Goal: Transaction & Acquisition: Purchase product/service

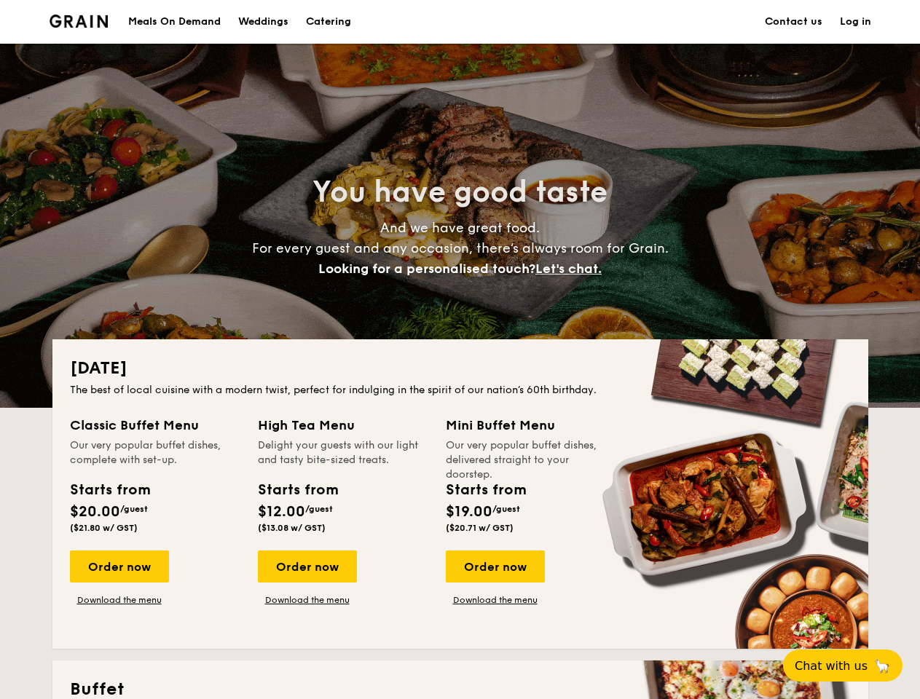
click at [460, 350] on div "[DATE] The best of local cuisine with a modern twist, perfect for indulging in …" at bounding box center [460, 494] width 816 height 310
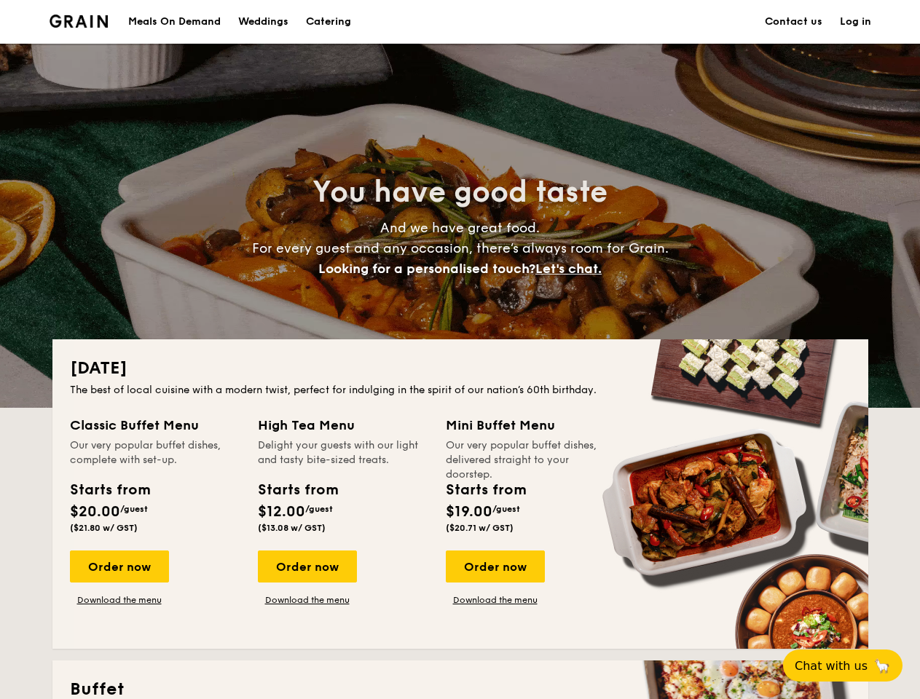
click at [855, 22] on link "Log in" at bounding box center [855, 22] width 31 height 44
click at [573, 269] on span "Let's chat." at bounding box center [568, 269] width 66 height 16
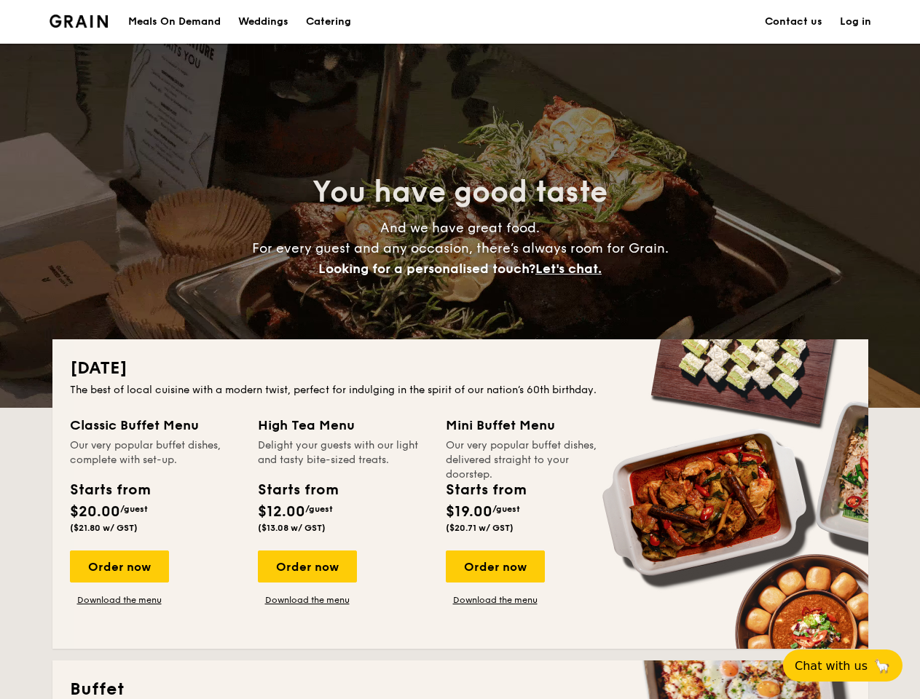
click at [119, 567] on div "Order now" at bounding box center [119, 567] width 99 height 32
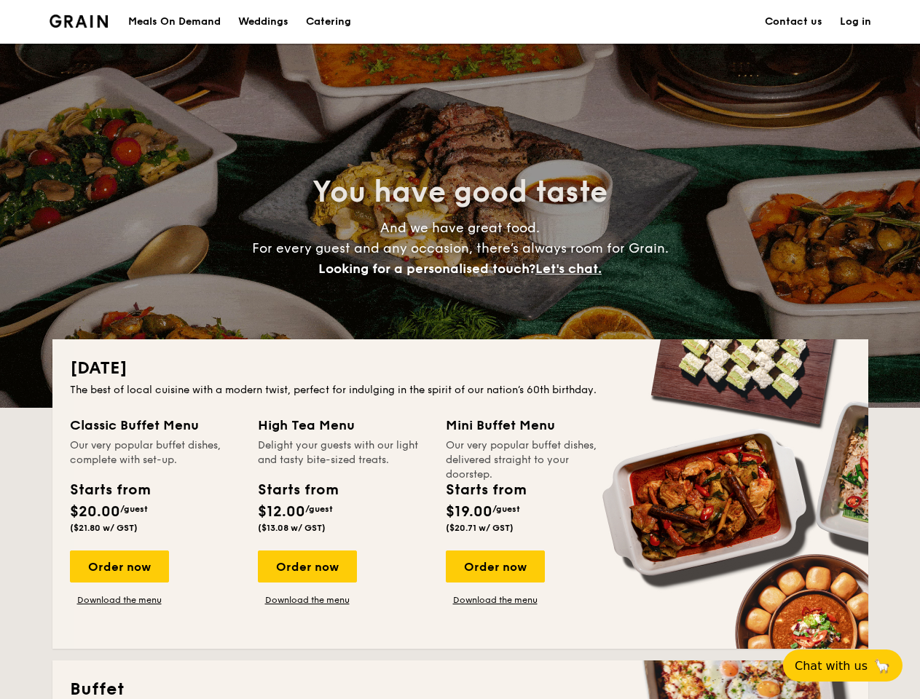
click at [307, 567] on div "Order now" at bounding box center [307, 567] width 99 height 32
click at [495, 567] on div "Order now" at bounding box center [495, 567] width 99 height 32
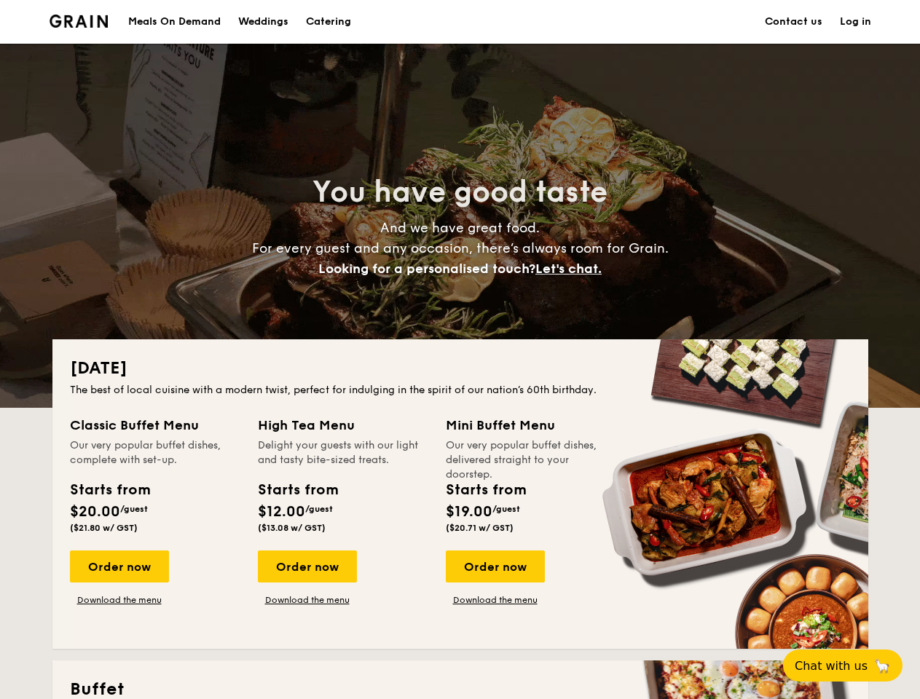
click at [851, 666] on span "Chat with us" at bounding box center [831, 666] width 73 height 14
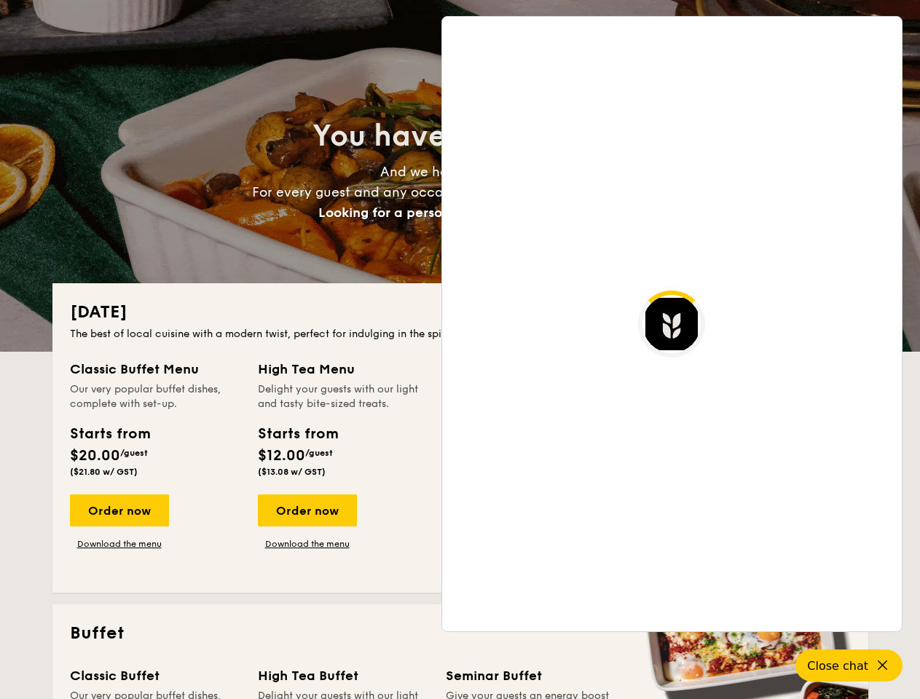
scroll to position [2821, 0]
